Goal: Task Accomplishment & Management: Use online tool/utility

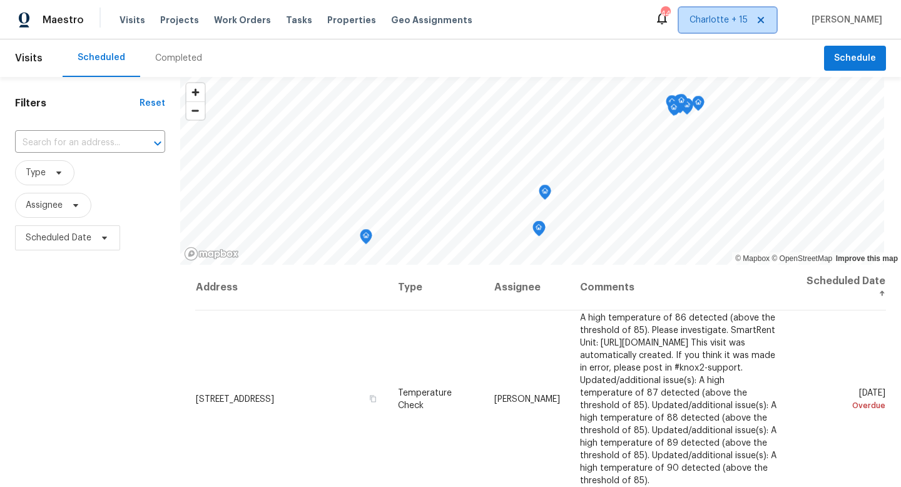
click at [739, 18] on span "Charlotte + 15" at bounding box center [719, 20] width 58 height 13
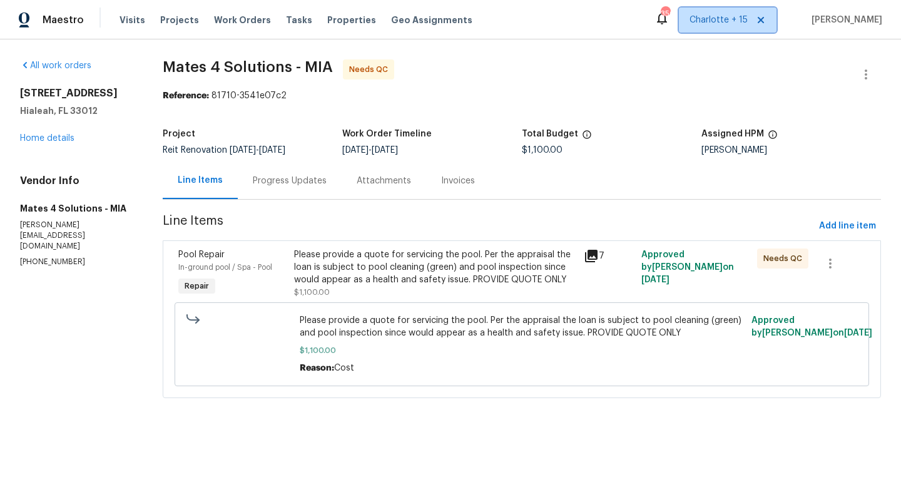
click at [748, 16] on span "Charlotte + 15" at bounding box center [719, 20] width 58 height 13
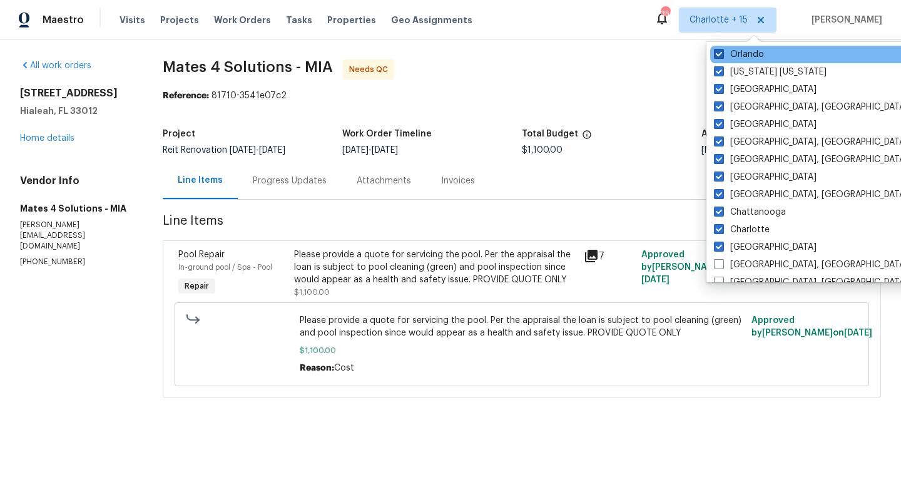
scroll to position [96, 0]
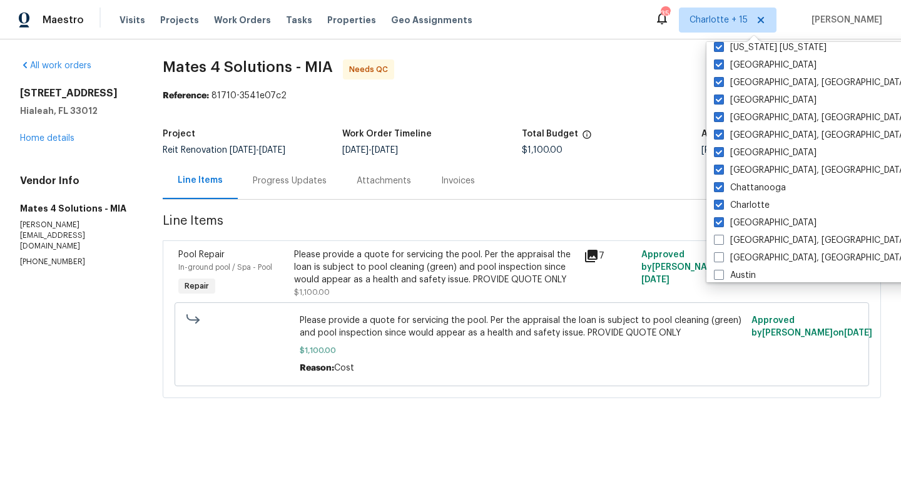
click at [143, 44] on div "All work orders [STREET_ADDRESS] Home details Vendor Info Mates 4 Solutions - M…" at bounding box center [450, 236] width 901 height 394
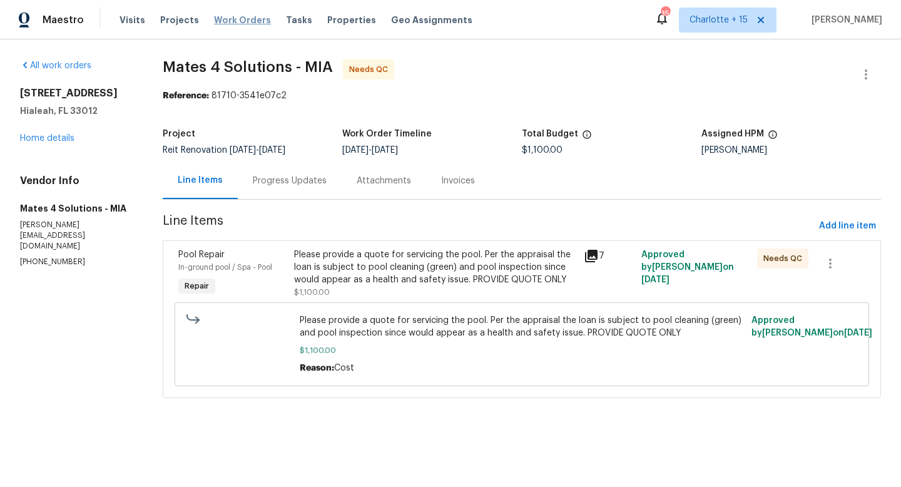
click at [214, 21] on span "Work Orders" at bounding box center [242, 20] width 57 height 13
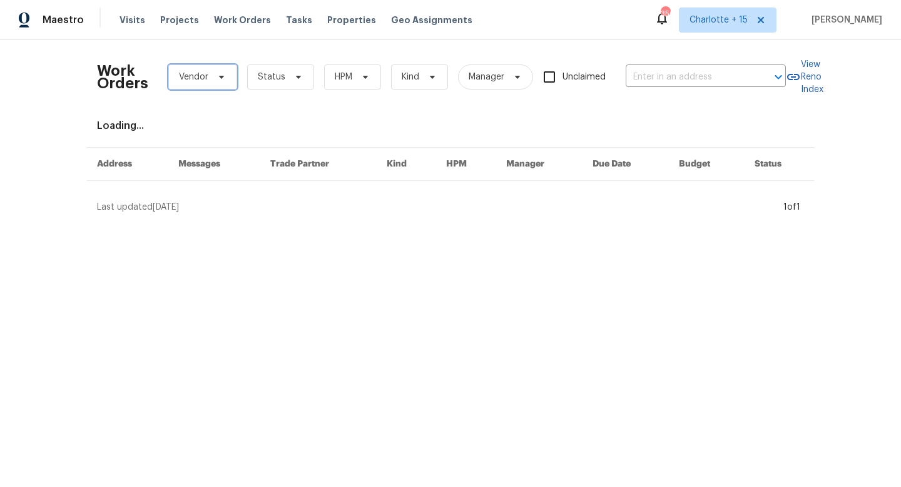
click at [219, 85] on span "Vendor" at bounding box center [202, 76] width 69 height 25
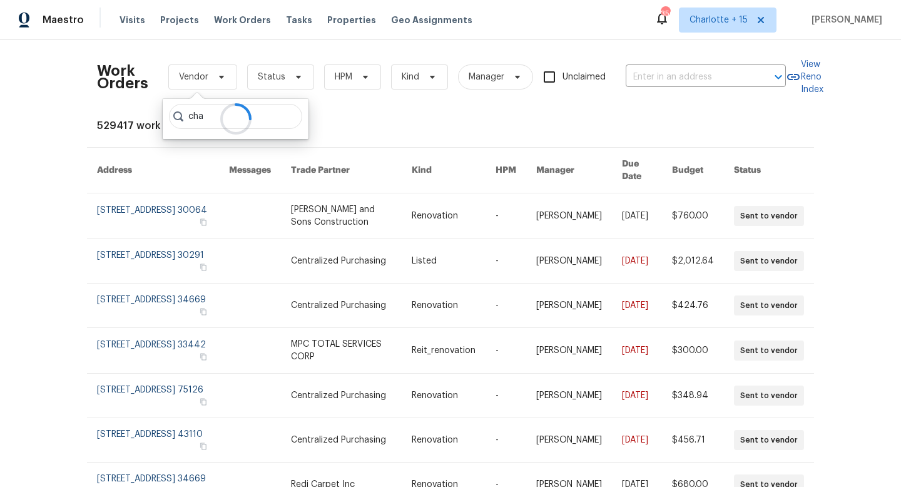
type input "cha"
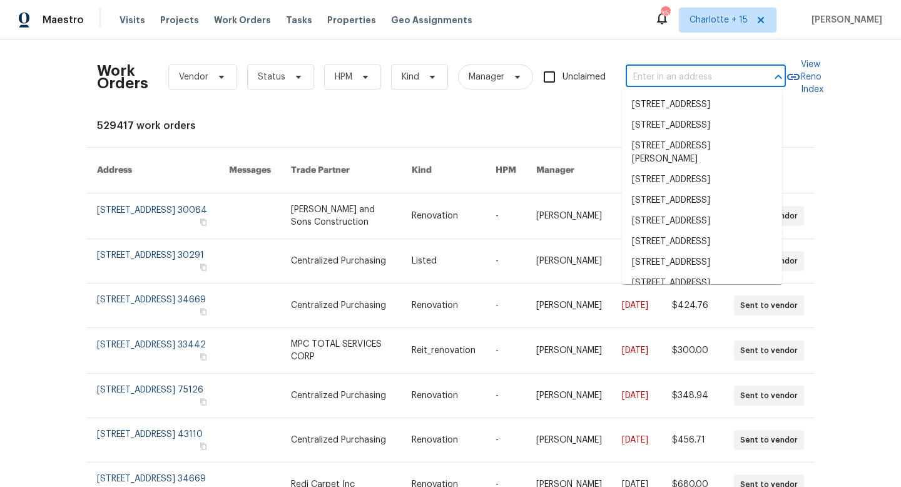
click at [668, 70] on input "text" at bounding box center [688, 77] width 125 height 19
paste input "[STREET_ADDRESS]"
type input "[STREET_ADDRESS]"
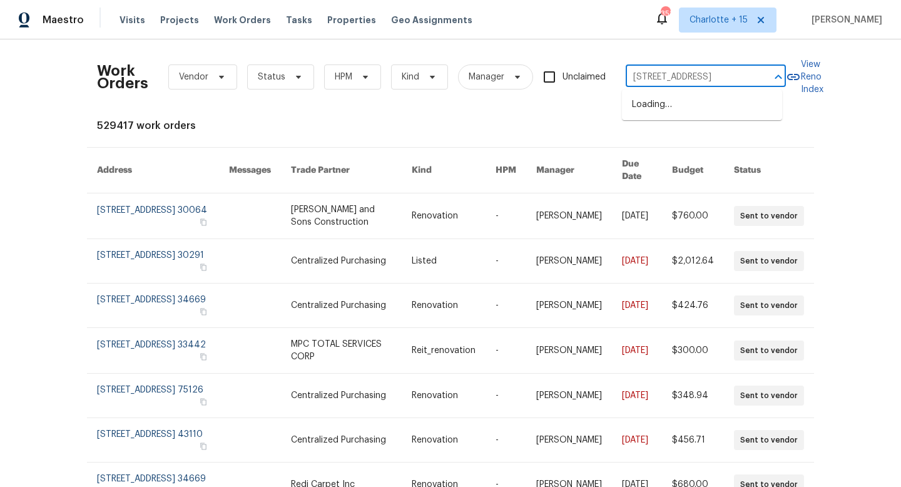
scroll to position [0, 35]
click at [674, 106] on li "[STREET_ADDRESS]" at bounding box center [702, 105] width 160 height 21
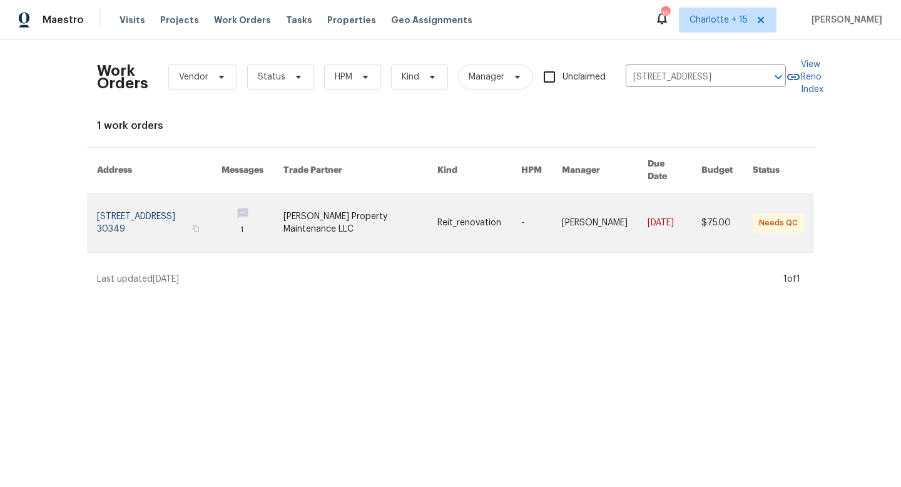
click at [185, 212] on link at bounding box center [159, 222] width 125 height 59
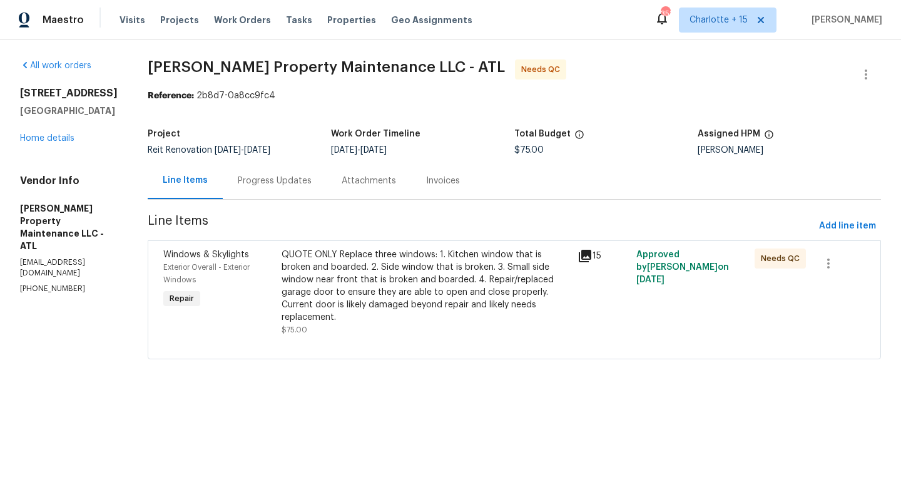
click at [291, 172] on div "Progress Updates" at bounding box center [275, 180] width 104 height 37
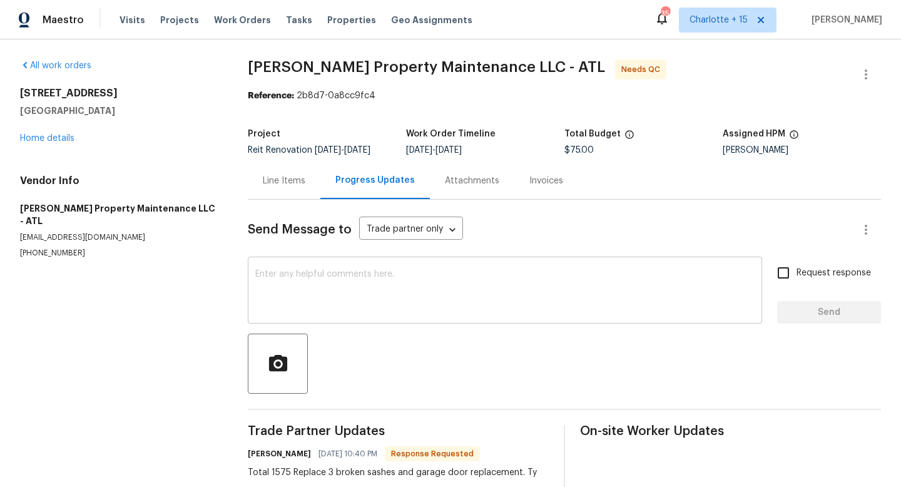
scroll to position [45, 0]
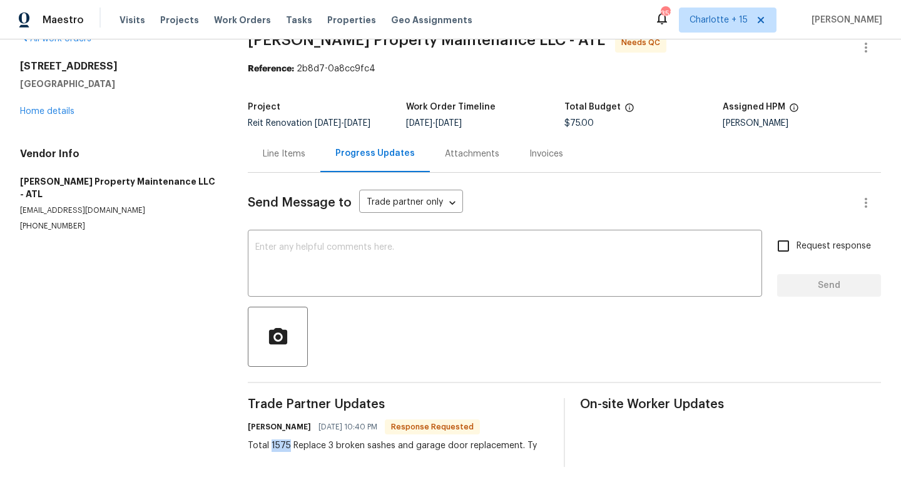
drag, startPoint x: 269, startPoint y: 434, endPoint x: 287, endPoint y: 433, distance: 17.6
click at [287, 439] on div "Total 1575 Replace 3 broken sashes and garage door replacement. Ty" at bounding box center [392, 445] width 289 height 13
copy div "1575"
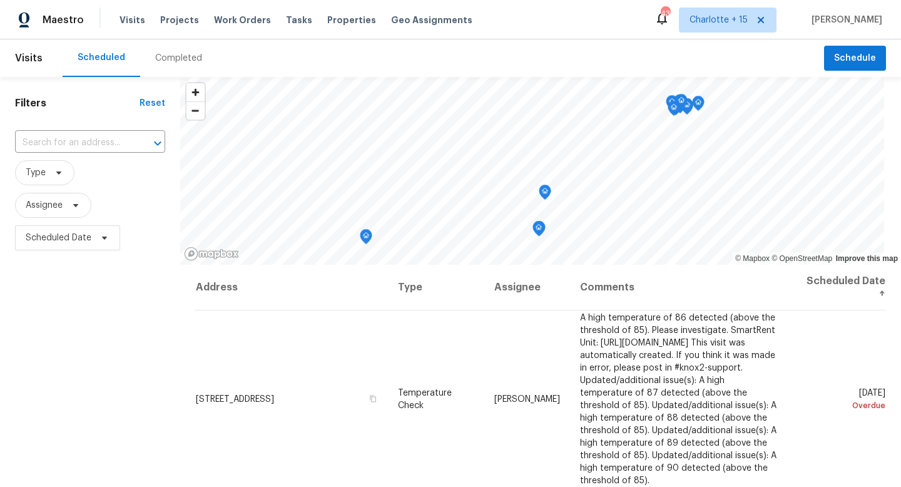
click at [587, 27] on div "Maestro Visits Projects Work Orders Tasks Properties Geo Assignments 430 Charlo…" at bounding box center [450, 19] width 901 height 39
